Goal: Task Accomplishment & Management: Complete application form

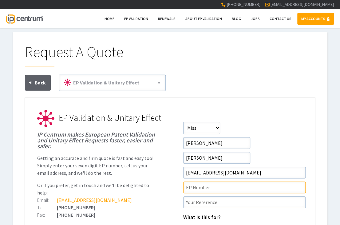
click at [198, 187] on input"] "text" at bounding box center [244, 187] width 122 height 12
paste input"] "3466050"
type input"] "3466050"
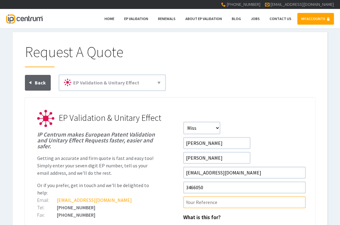
click at [195, 202] on input"] "text" at bounding box center [244, 202] width 122 height 12
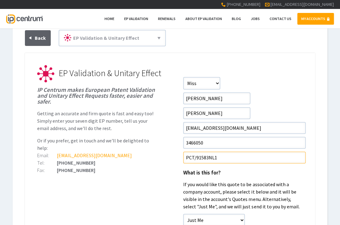
scroll to position [48, 0]
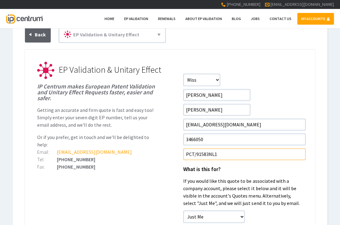
type input"] "PCT/91583NL1"
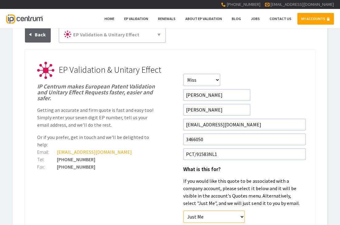
click at [198, 212] on select"] "Just Me [PERSON_NAME] LLP [PERSON_NAME] LLP - Alphabet" at bounding box center [214, 216] width 62 height 12
select select"] "2151"
click at [183, 210] on select"] "Just Me [PERSON_NAME] LLP [PERSON_NAME] LLP - Alphabet" at bounding box center [214, 216] width 62 height 12
click at [130, 180] on ul "EP Validation & Unitary Effect IP Centrum makes European Patent Validation and …" at bounding box center [170, 194] width 290 height 289
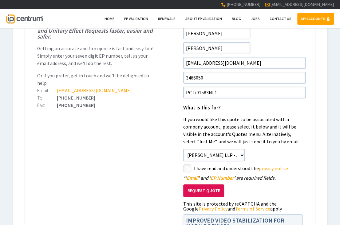
scroll to position [140, 0]
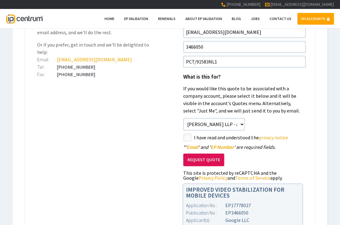
drag, startPoint x: 187, startPoint y: 136, endPoint x: 187, endPoint y: 143, distance: 7.1
click at [187, 136] on input"] "checkbox" at bounding box center [243, 137] width 117 height 7
checkbox input"] "true"
click at [196, 160] on button "Request Quote" at bounding box center [203, 159] width 41 height 13
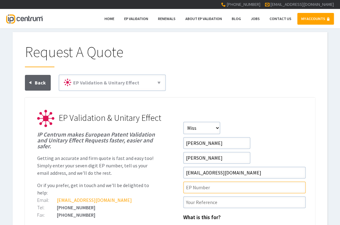
click at [204, 185] on input"] "text" at bounding box center [244, 187] width 122 height 12
paste input"] "125895FR1"
drag, startPoint x: 213, startPoint y: 185, endPoint x: 165, endPoint y: 192, distance: 48.1
click at [204, 191] on input"] "125895FR1" at bounding box center [244, 187] width 122 height 12
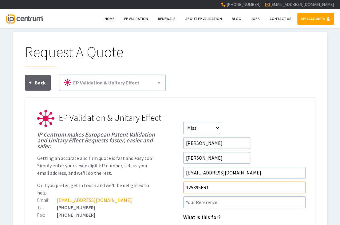
drag, startPoint x: 215, startPoint y: 188, endPoint x: 169, endPoint y: 186, distance: 46.5
paste input"] "4118528"
type input"] "4118528"
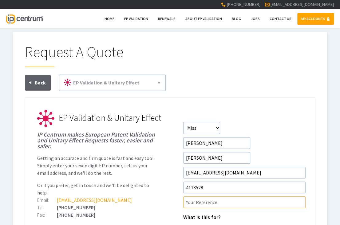
click at [196, 205] on input"] "text" at bounding box center [244, 202] width 122 height 12
type input"] "PCT/125985FR1"
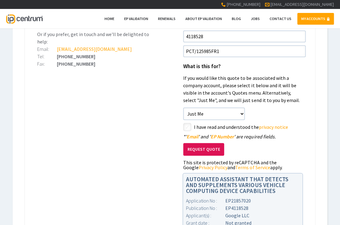
click at [187, 125] on input"] "checkbox" at bounding box center [243, 127] width 117 height 7
checkbox input"] "true"
click at [199, 150] on button "Request Quote" at bounding box center [203, 149] width 41 height 13
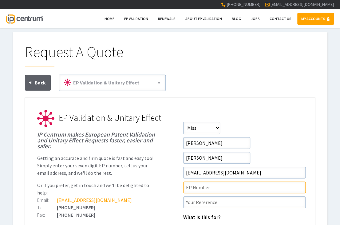
click at [196, 184] on input"] "text" at bounding box center [244, 187] width 122 height 12
paste input"] "4307181"
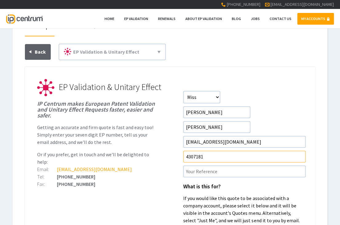
type input"] "4307181"
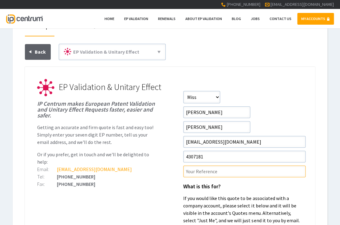
click at [201, 168] on input"] "text" at bounding box center [244, 171] width 122 height 12
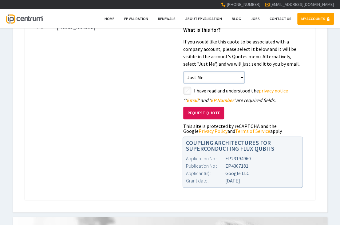
scroll to position [186, 0]
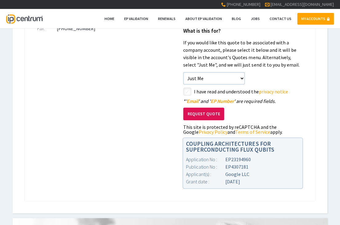
type input"] "PCT/84587EP2 (FR & NL)"
click at [191, 80] on select"] "Just Me Venner Shipley LLP Venner Shipley LLP - Alphabet" at bounding box center [214, 78] width 62 height 12
select select"] "2151"
click at [183, 72] on select"] "Just Me Venner Shipley LLP Venner Shipley LLP - Alphabet" at bounding box center [214, 78] width 62 height 12
click at [187, 88] on input"] "checkbox" at bounding box center [243, 91] width 117 height 7
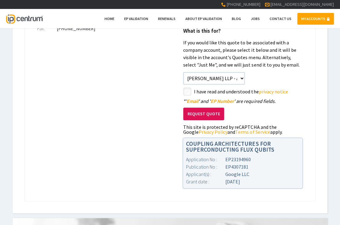
checkbox input"] "true"
click at [194, 114] on button "Request Quote" at bounding box center [203, 113] width 41 height 13
